Goal: Transaction & Acquisition: Purchase product/service

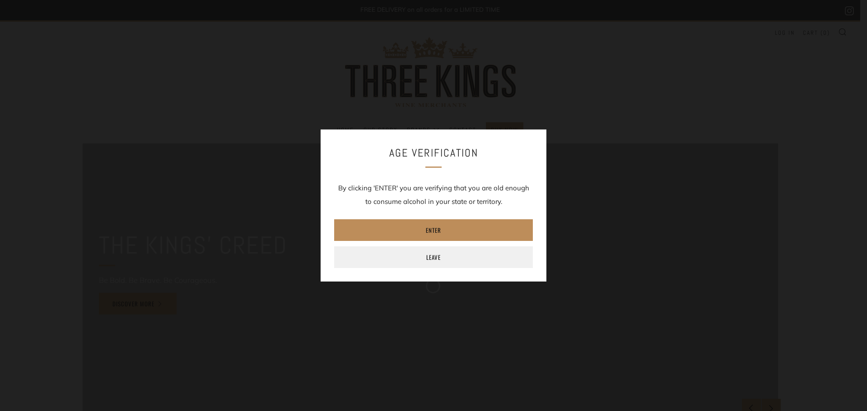
click at [403, 232] on link "Enter" at bounding box center [433, 230] width 199 height 22
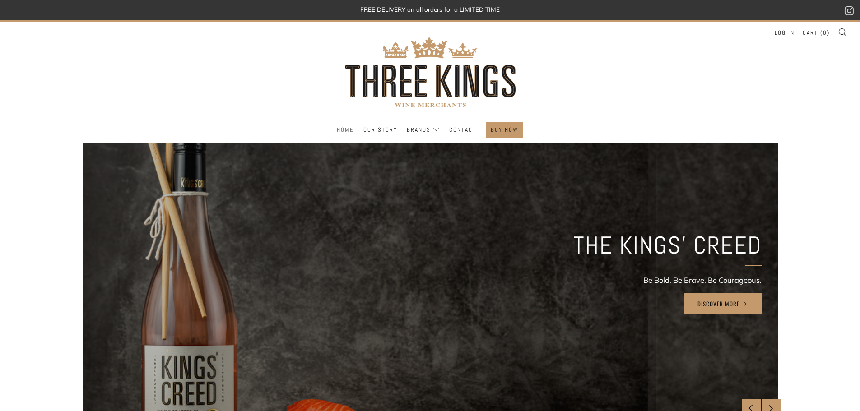
click at [347, 130] on link "Home" at bounding box center [345, 130] width 17 height 14
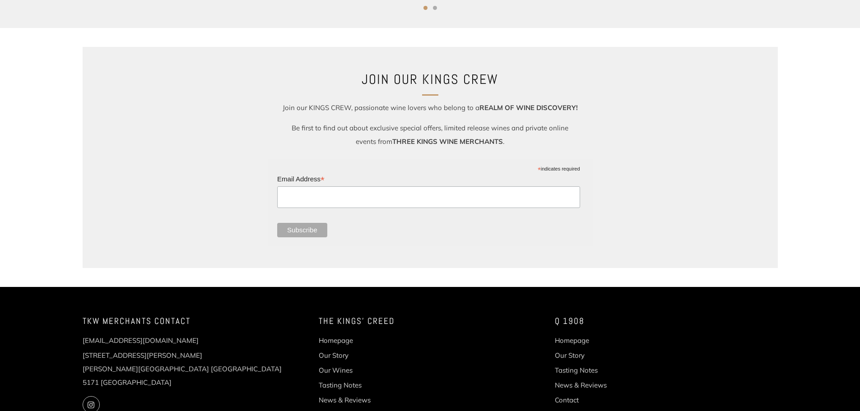
scroll to position [1198, 0]
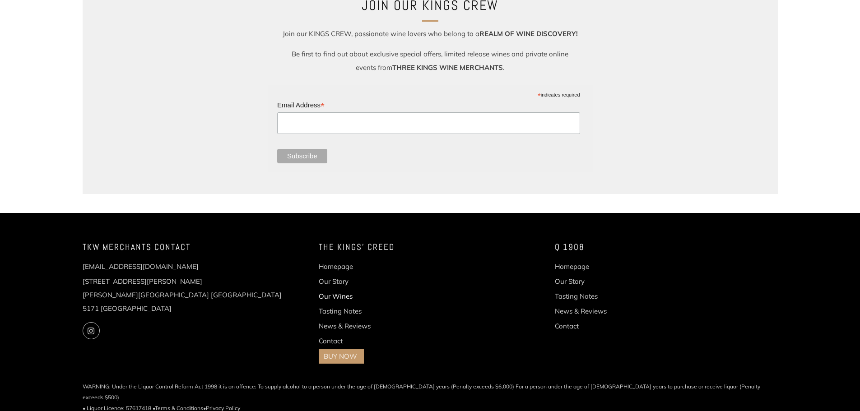
click at [335, 295] on link "Our Wines" at bounding box center [336, 296] width 34 height 9
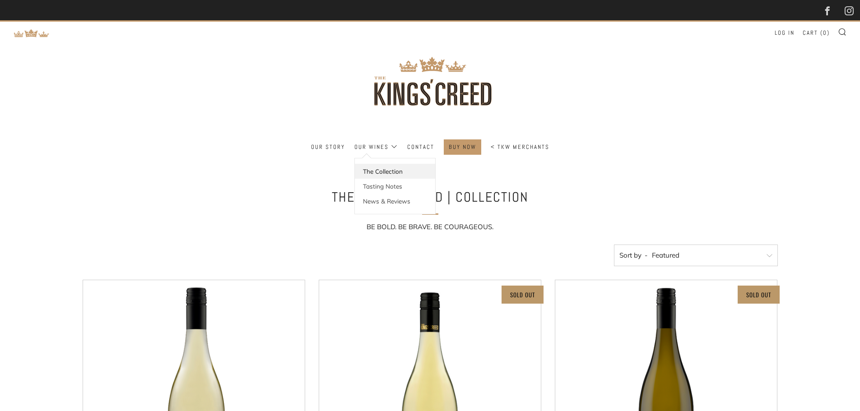
click at [378, 172] on link "The Collection" at bounding box center [395, 171] width 80 height 15
click at [460, 148] on link "BUY NOW" at bounding box center [463, 147] width 28 height 14
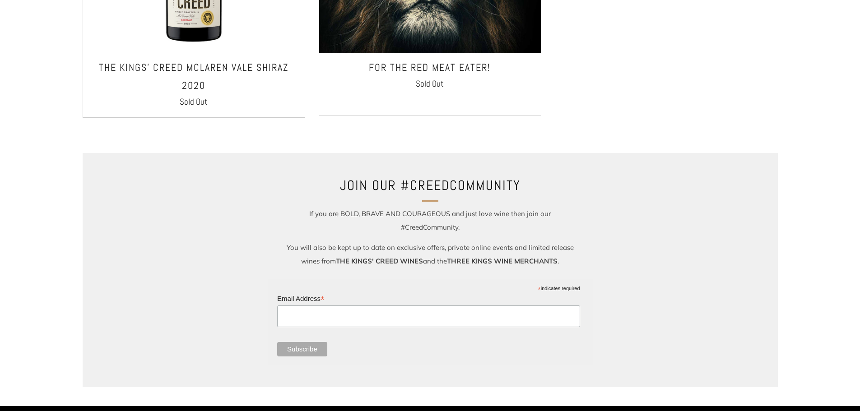
scroll to position [1083, 0]
